Goal: Find specific page/section: Find specific page/section

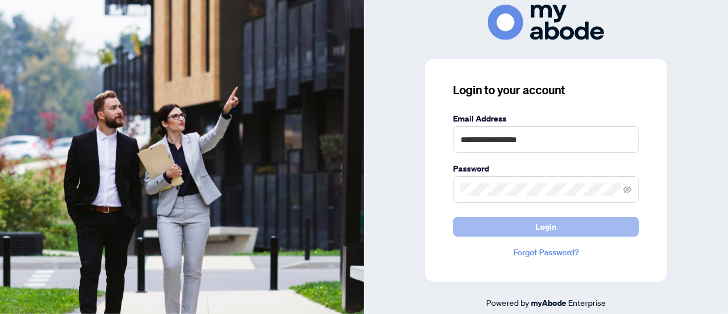
click at [550, 227] on span "Login" at bounding box center [546, 226] width 21 height 19
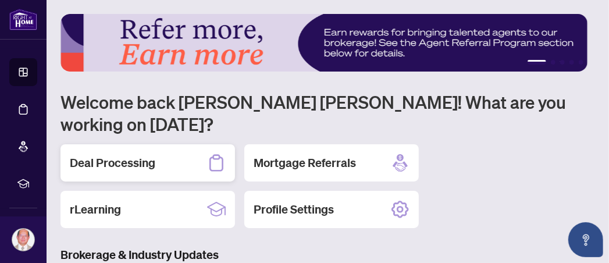
click at [219, 154] on icon at bounding box center [216, 163] width 19 height 19
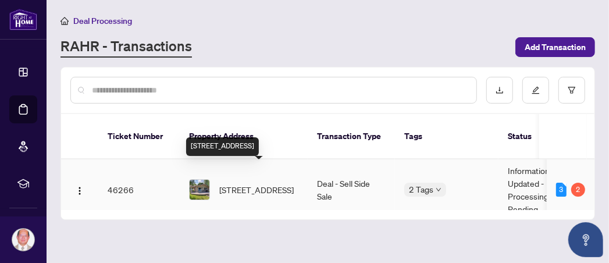
click at [283, 183] on span "[STREET_ADDRESS]" at bounding box center [256, 189] width 74 height 13
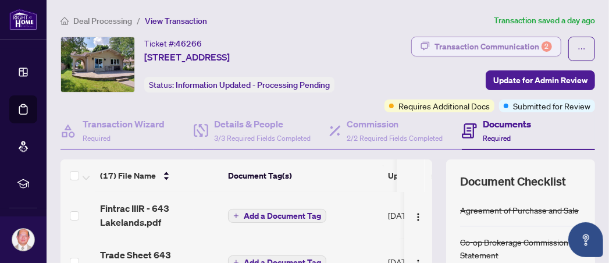
click at [479, 51] on div "Transaction Communication 2" at bounding box center [492, 46] width 117 height 19
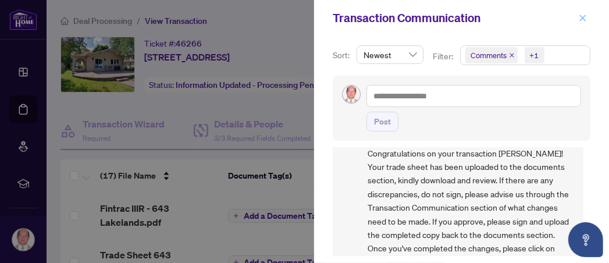
click at [584, 16] on icon "close" at bounding box center [583, 18] width 8 height 8
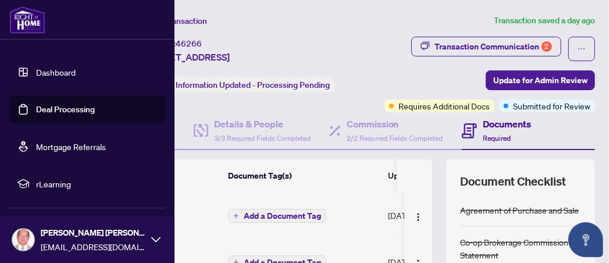
click at [23, 242] on img at bounding box center [23, 240] width 22 height 22
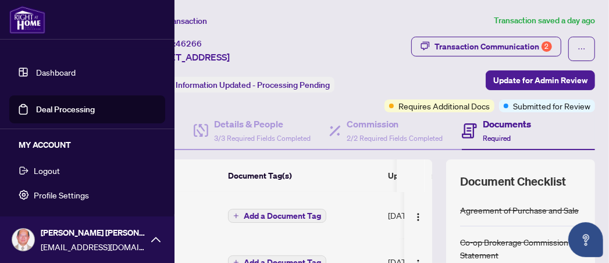
click at [44, 171] on span "Logout" at bounding box center [47, 170] width 26 height 19
